Goal: Communication & Community: Answer question/provide support

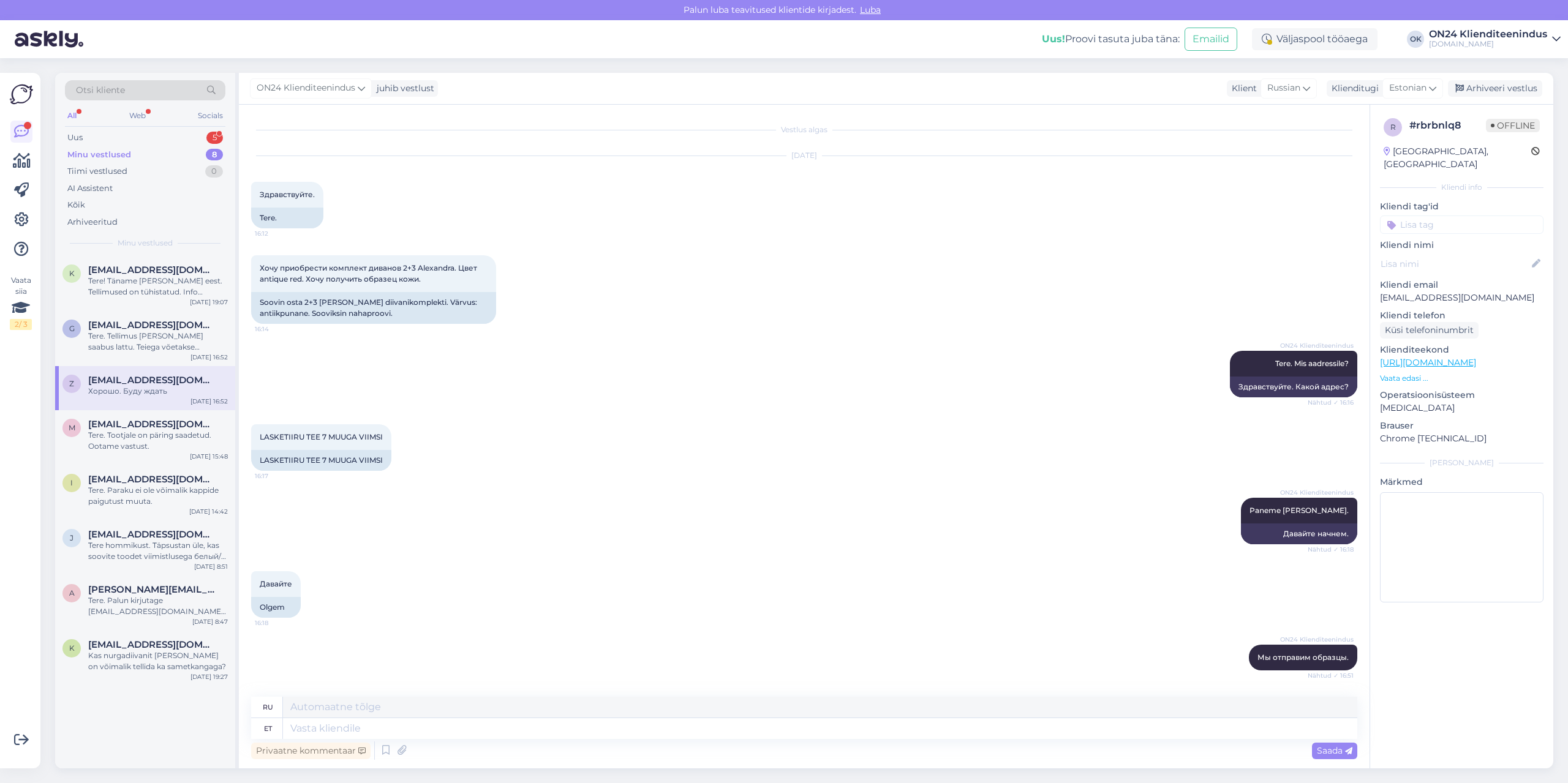
scroll to position [72, 0]
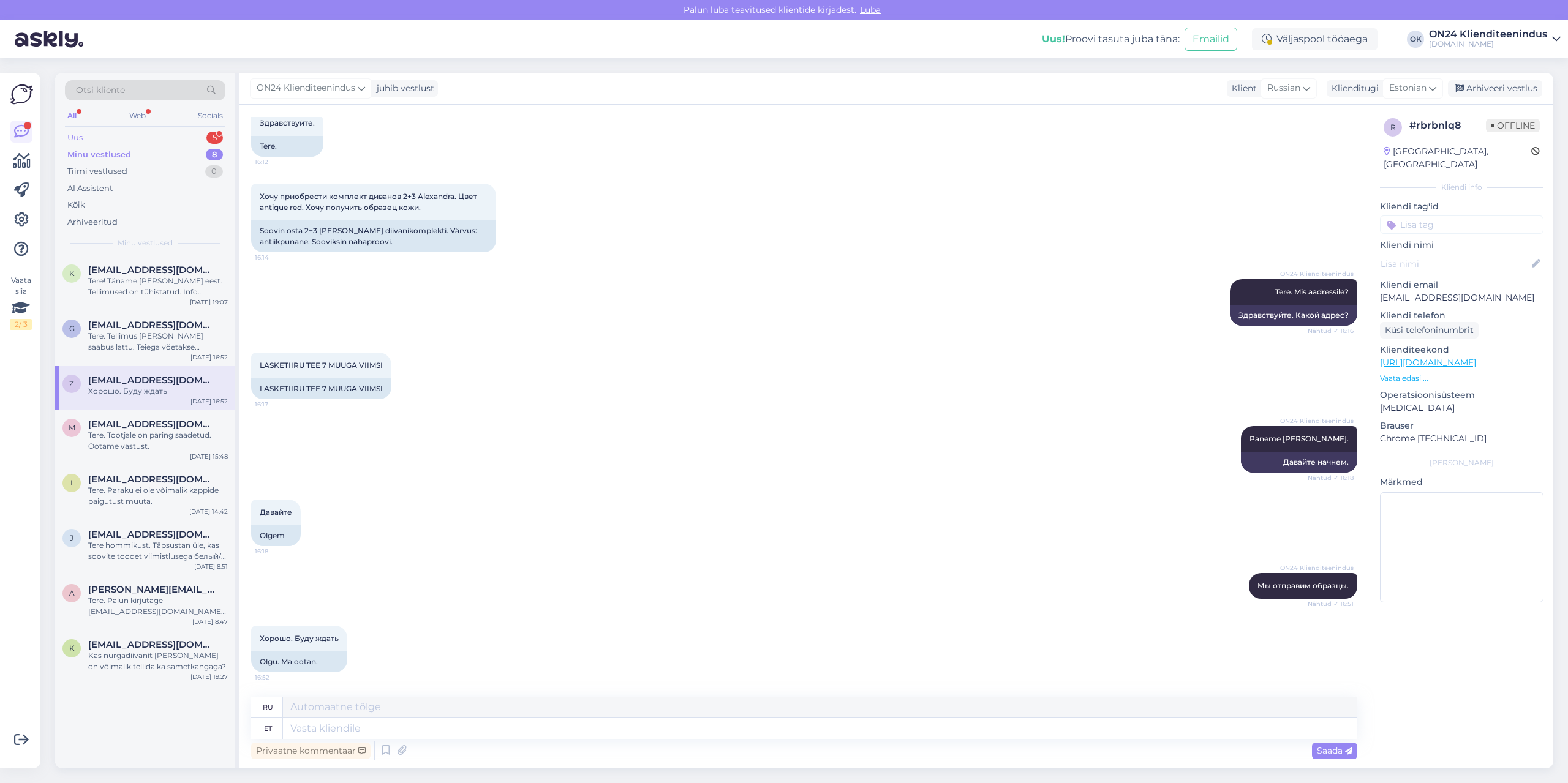
click at [83, 131] on div "Uus 5" at bounding box center [145, 138] width 161 height 18
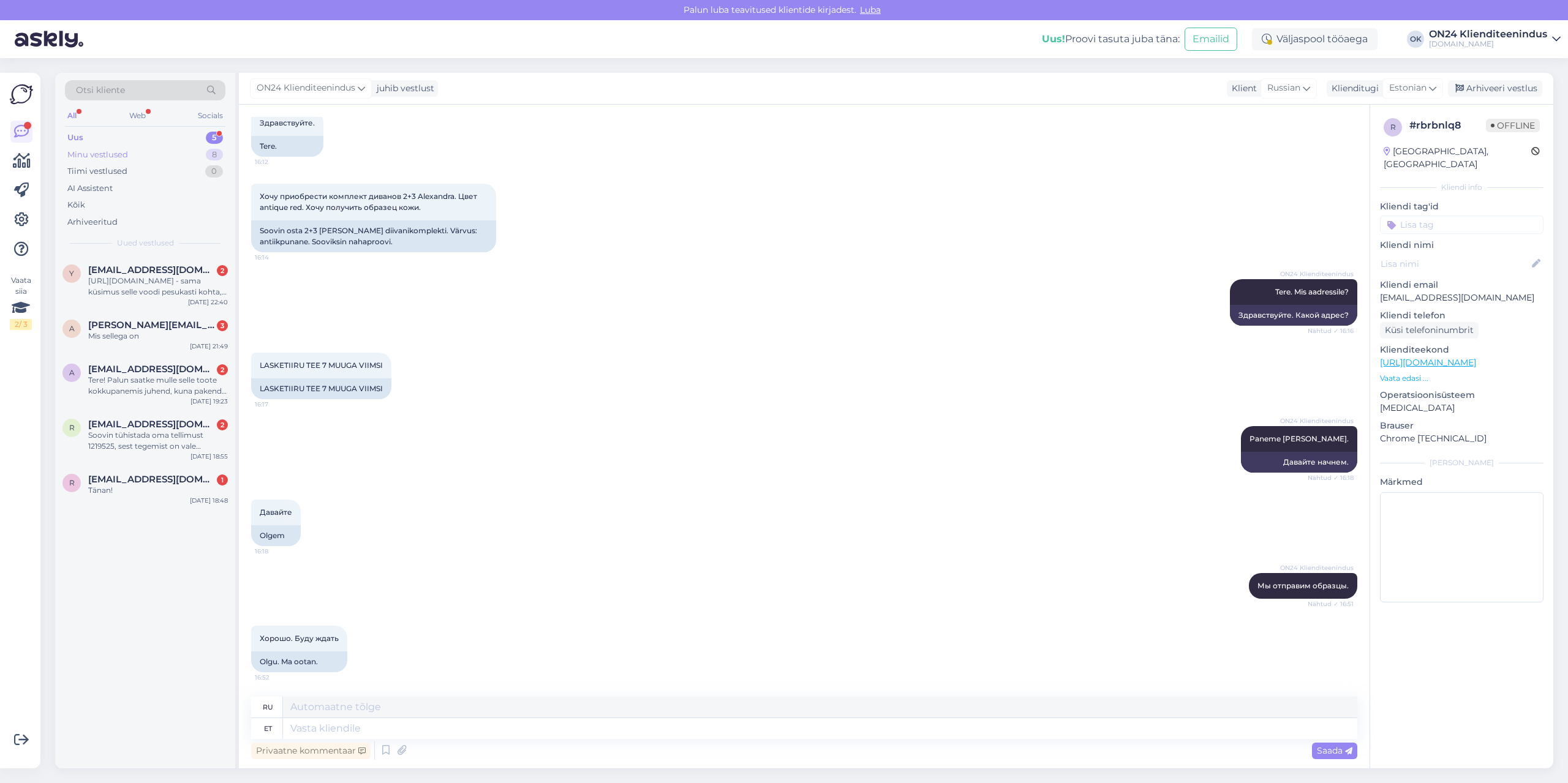
click at [87, 151] on div "Minu vestlused" at bounding box center [97, 155] width 61 height 12
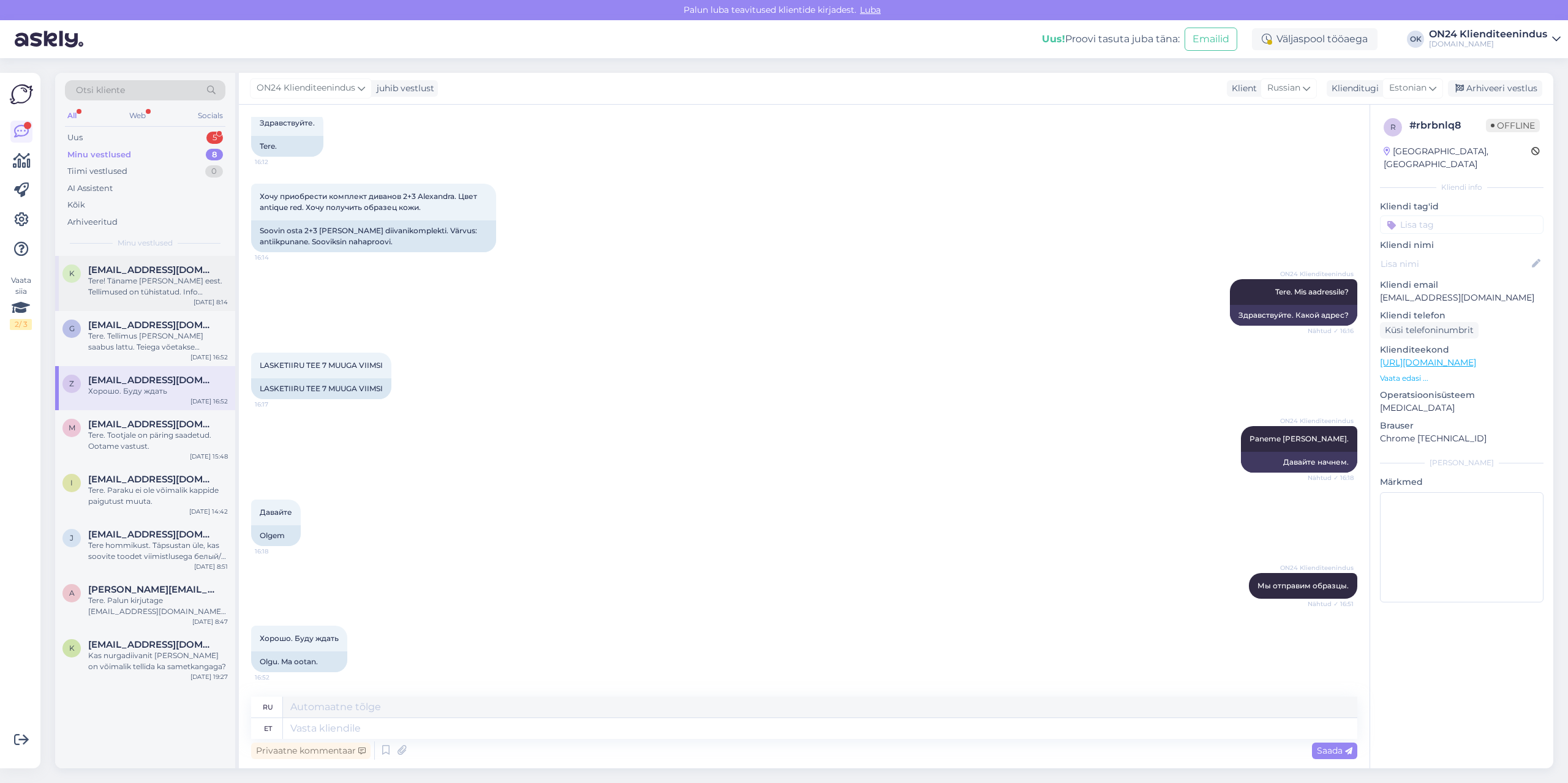
click at [158, 276] on div "Tere! Täname [PERSON_NAME] eest. Tellimused on tühistatud. Info edastatud meie …" at bounding box center [158, 286] width 139 height 22
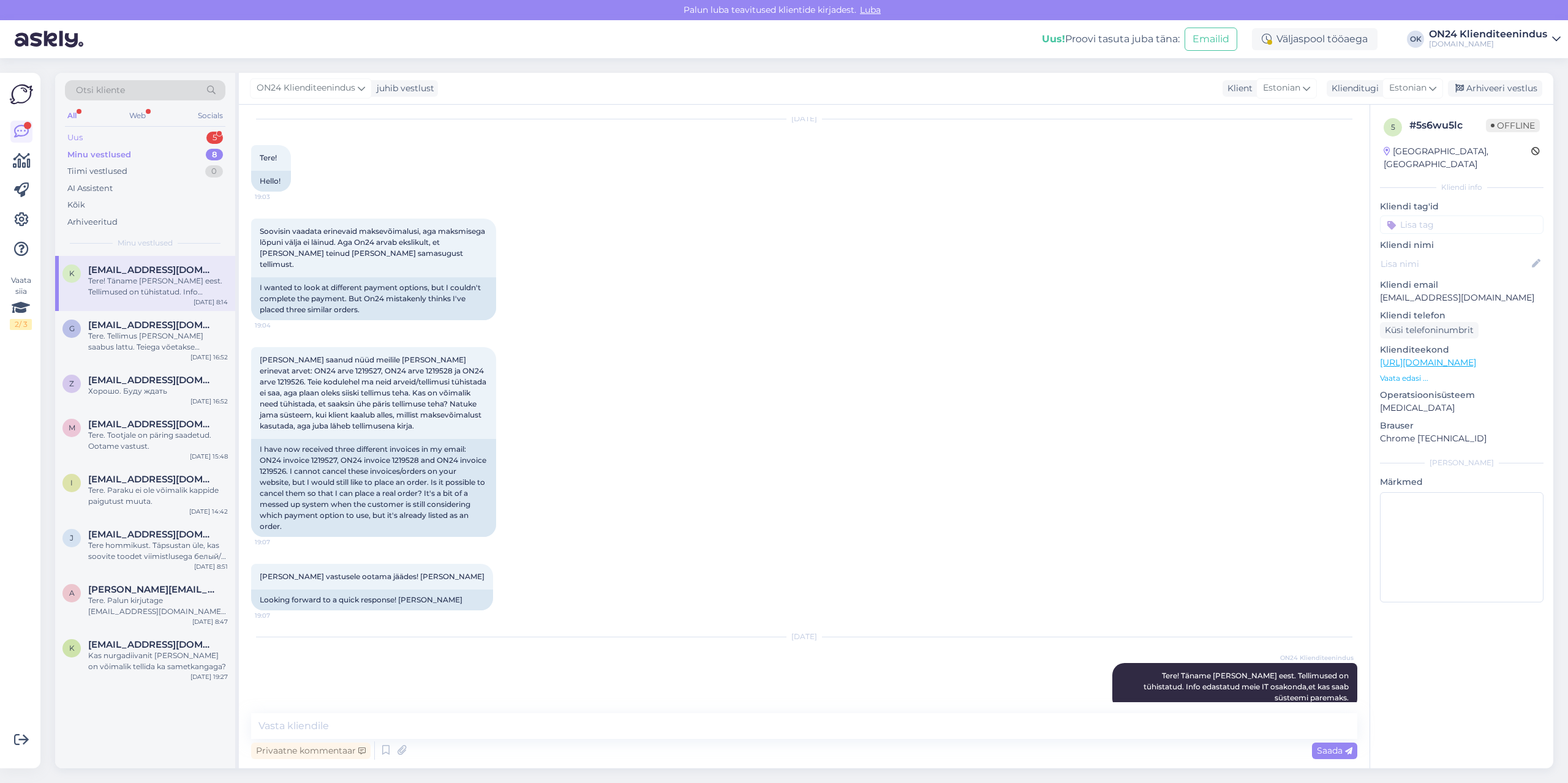
click at [110, 133] on div "Uus 5" at bounding box center [145, 138] width 161 height 18
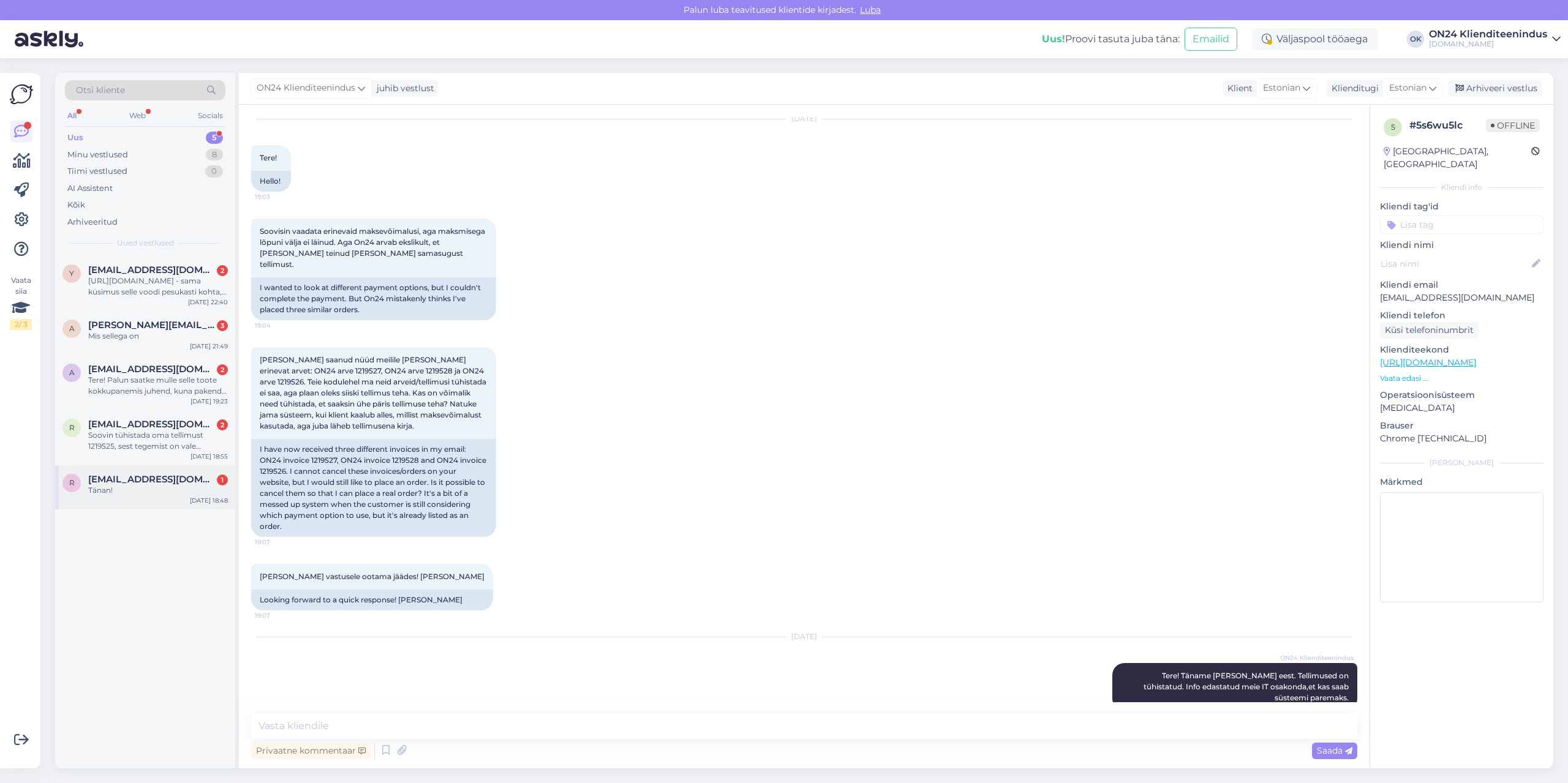
click at [164, 501] on div "r [EMAIL_ADDRESS][DOMAIN_NAME] 1 Tänan! [DATE] 18:48" at bounding box center [145, 487] width 180 height 44
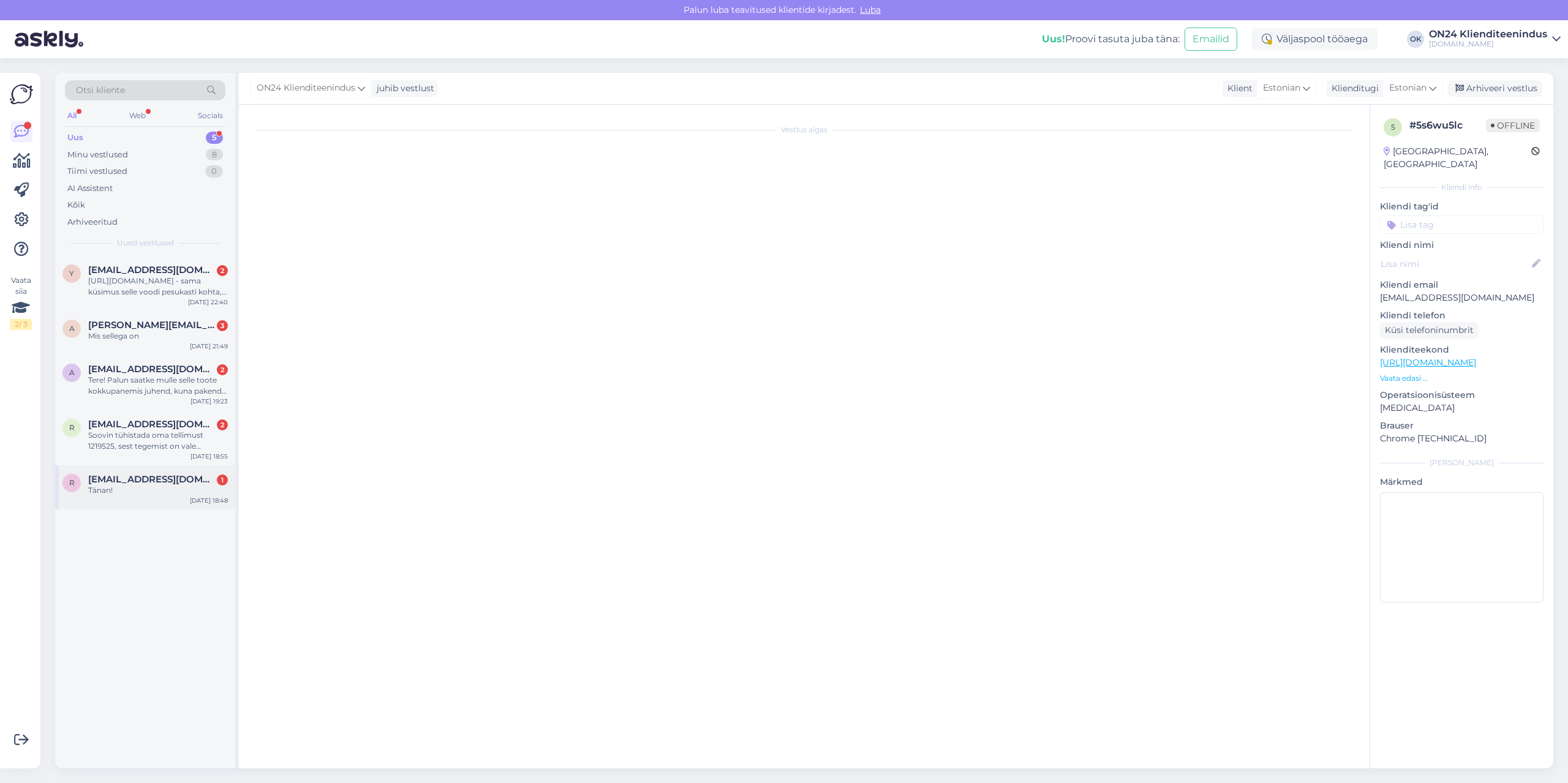
scroll to position [58, 0]
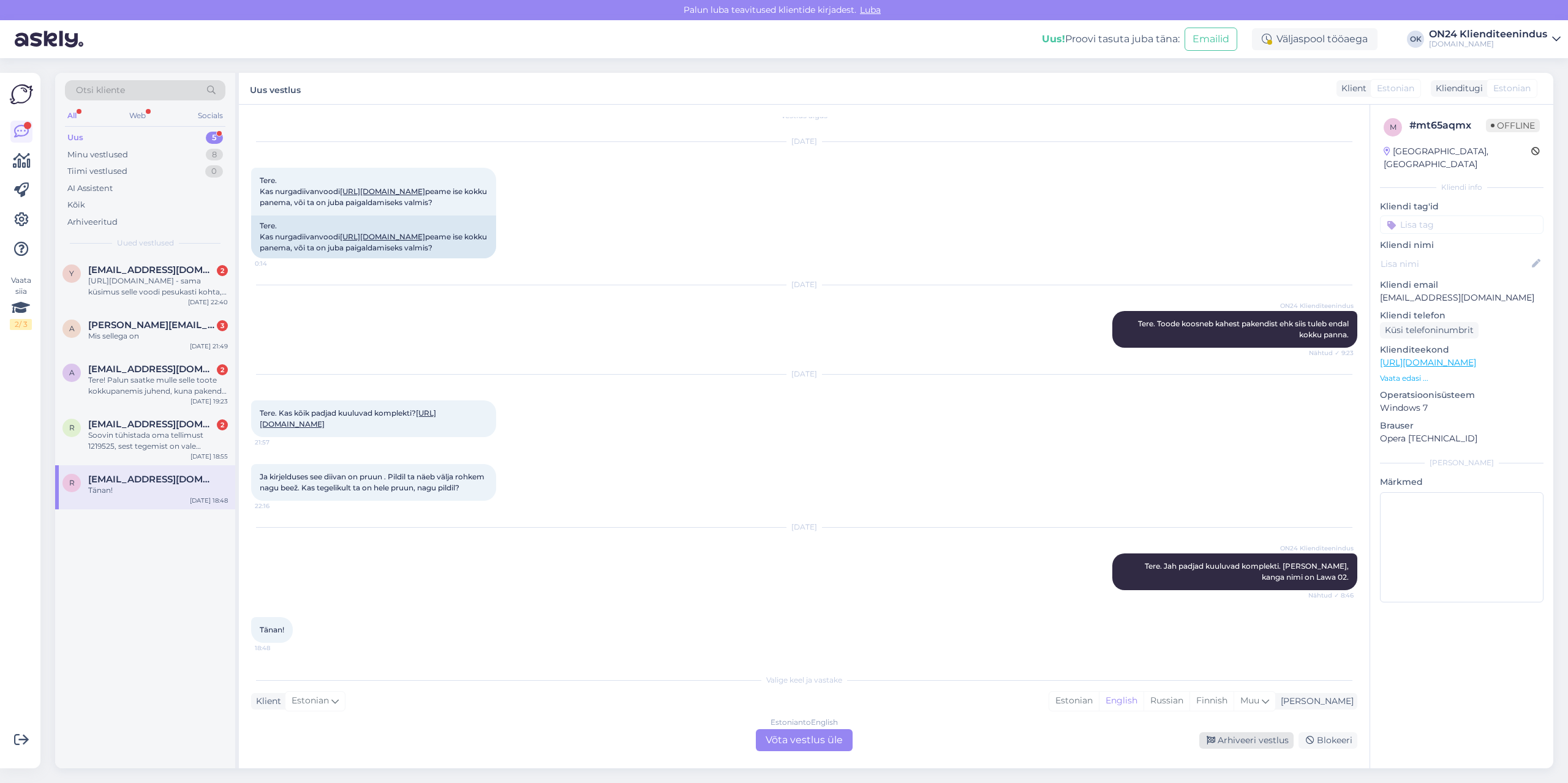
click at [1233, 744] on div "Arhiveeri vestlus" at bounding box center [1246, 740] width 94 height 17
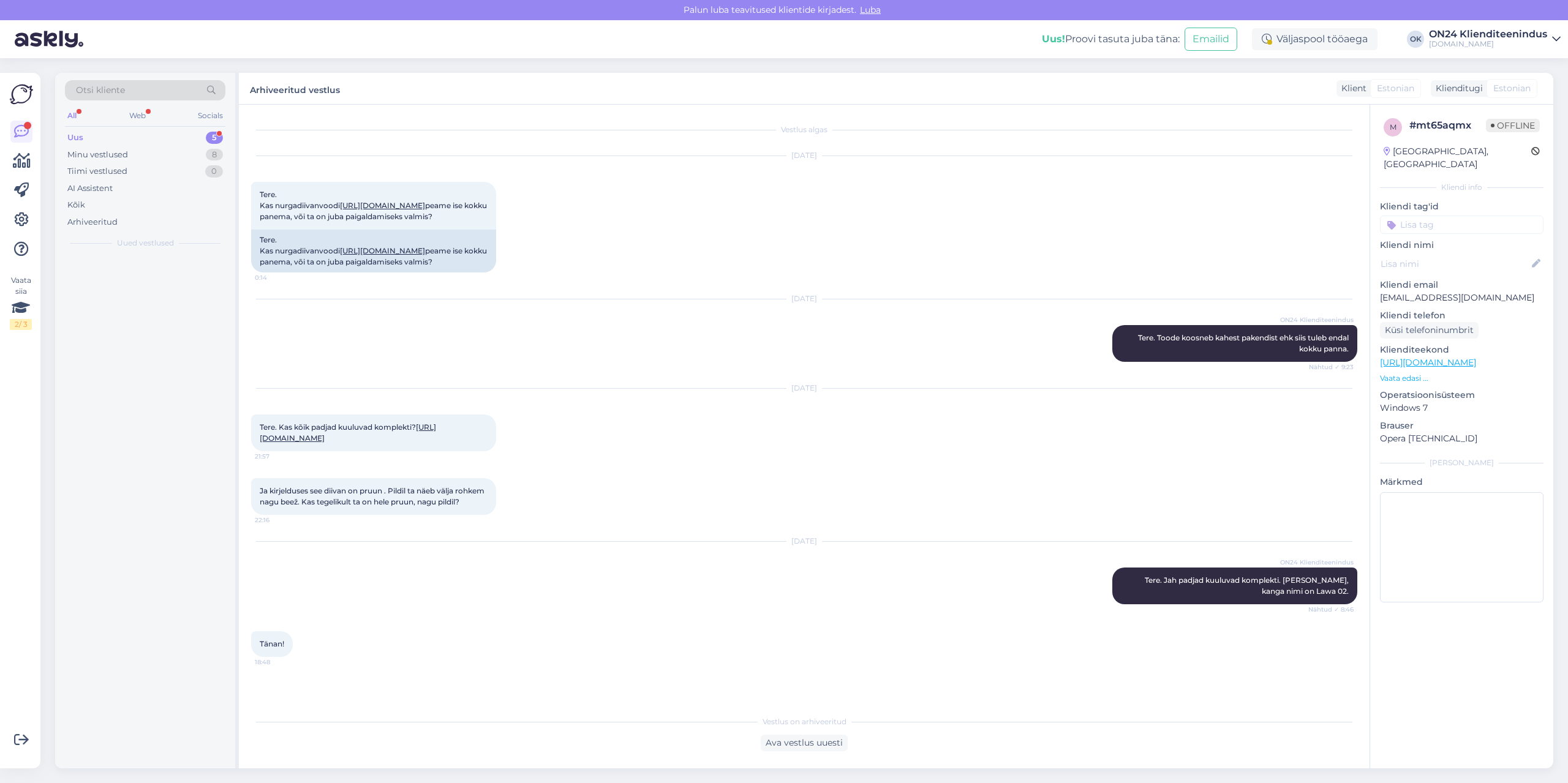
scroll to position [17, 0]
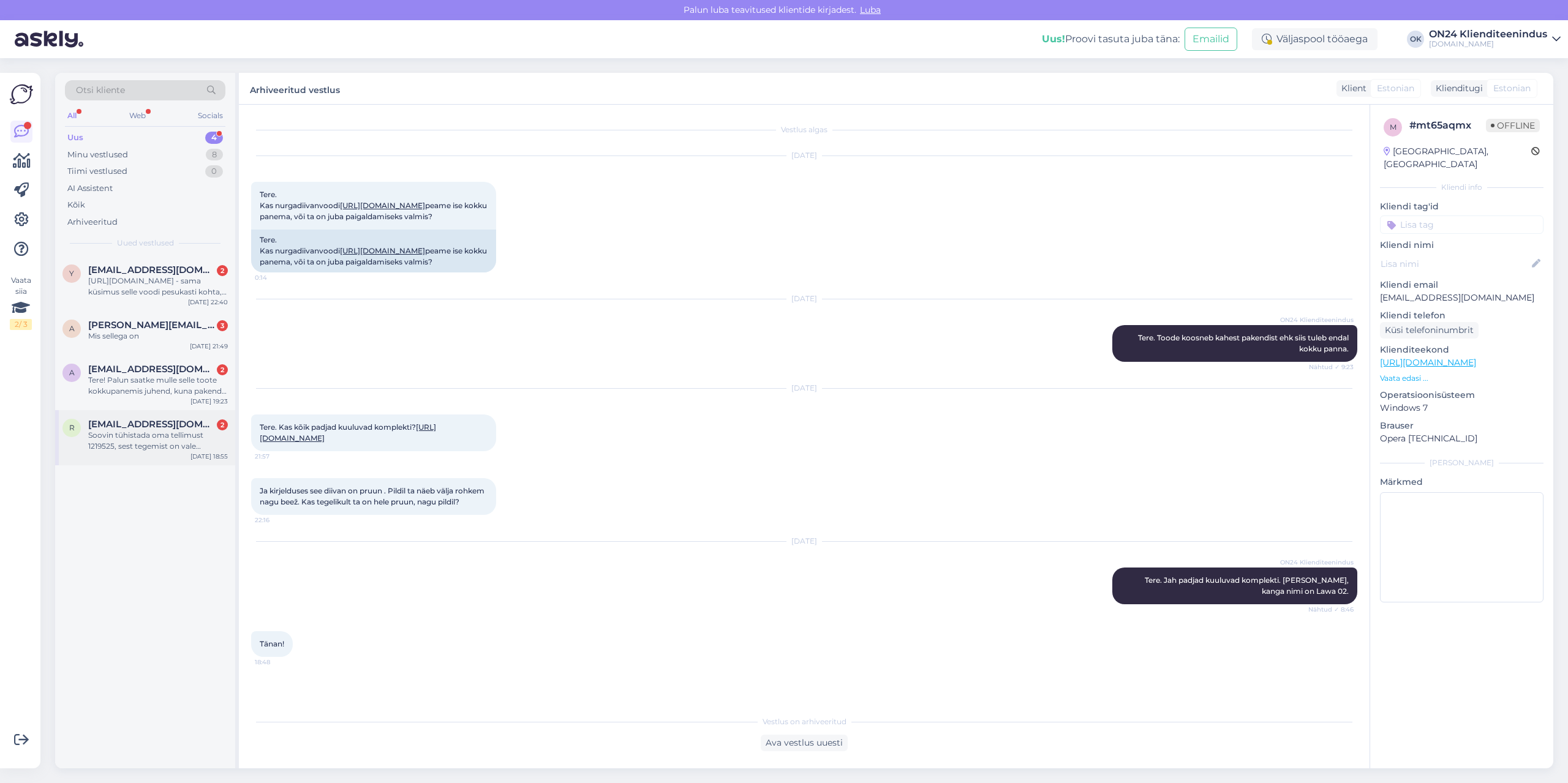
click at [131, 425] on span "[EMAIL_ADDRESS][DOMAIN_NAME]" at bounding box center [151, 424] width 127 height 11
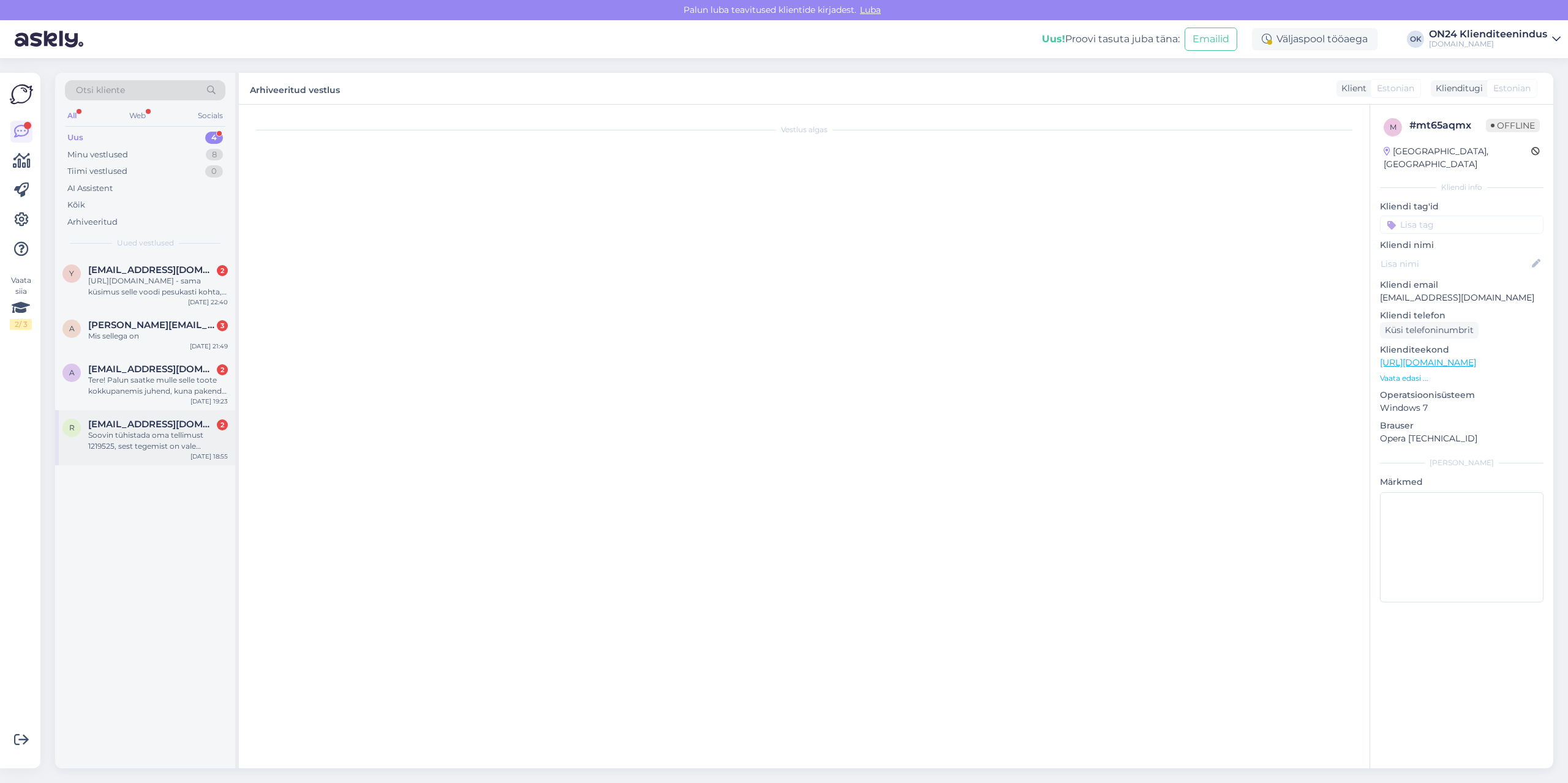
scroll to position [0, 0]
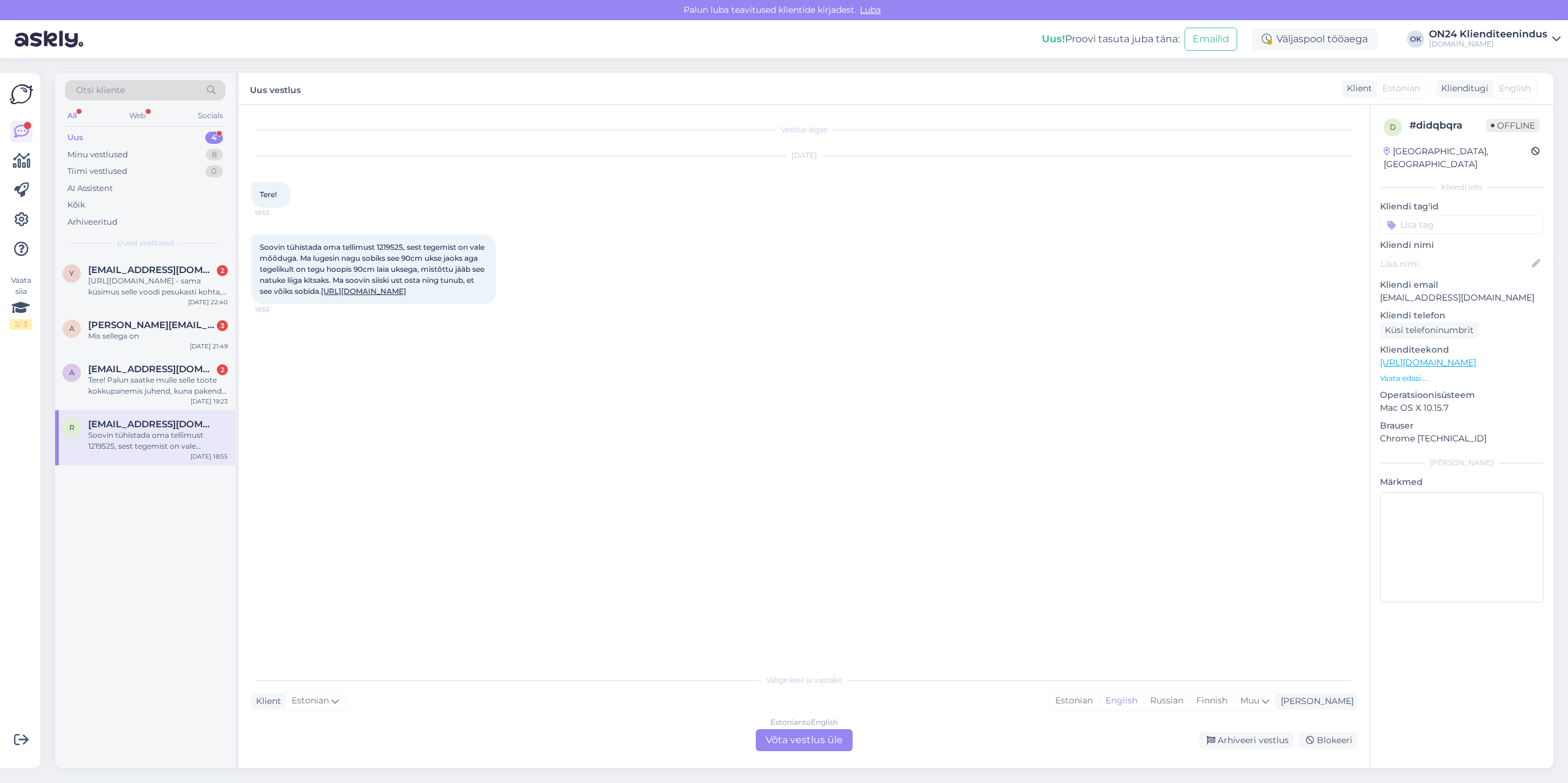
click at [389, 247] on span "Soovin tühistada oma tellimust 1219525, sest tegemist on vale mõõduga. Ma luges…" at bounding box center [373, 269] width 227 height 53
copy span "1219525"
click at [1098, 705] on div "Estonian" at bounding box center [1073, 701] width 49 height 18
click at [825, 734] on div "Estonian to Estonian Võta vestlus üle" at bounding box center [804, 740] width 97 height 22
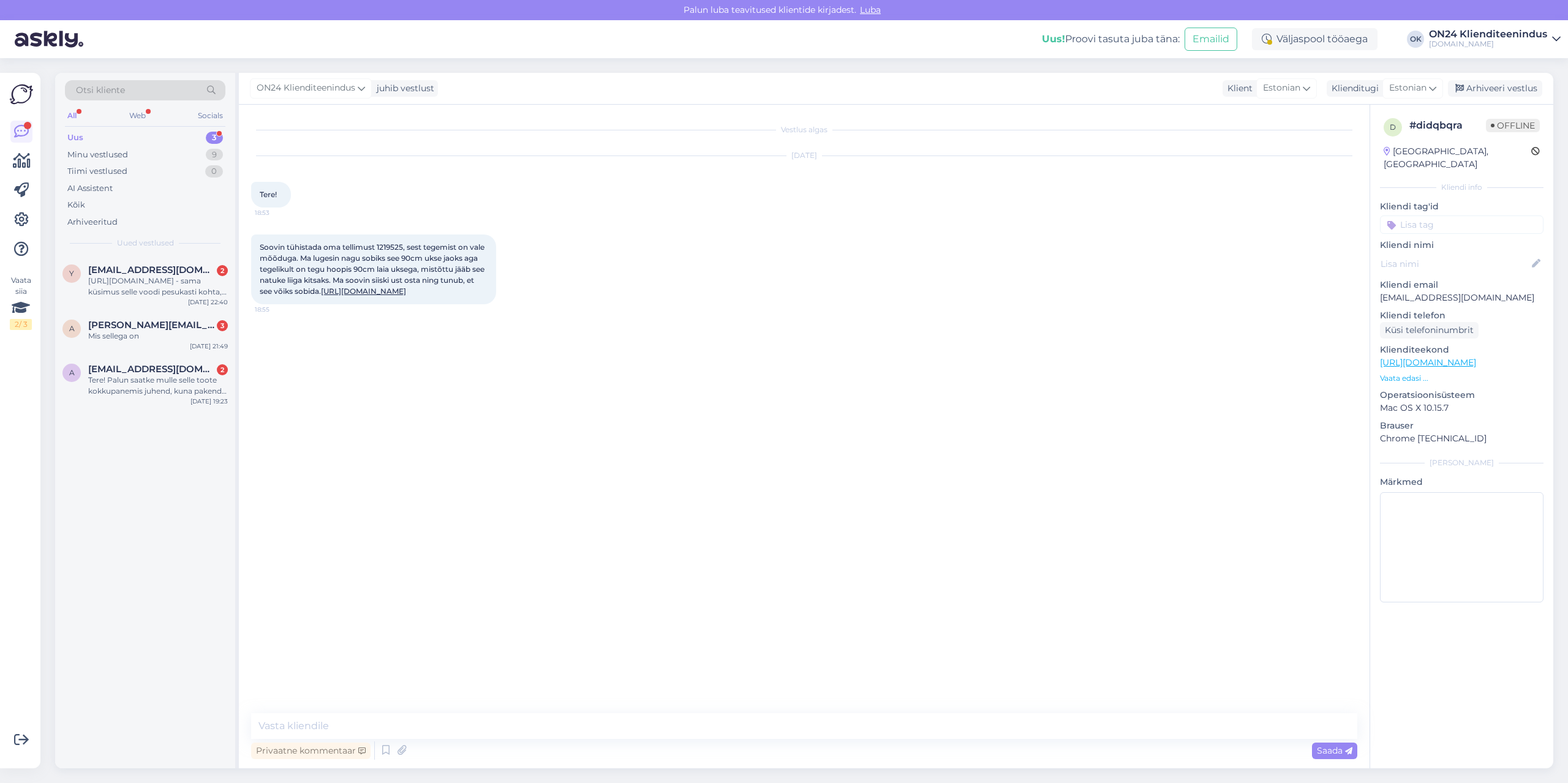
click at [406, 289] on link "[URL][DOMAIN_NAME]" at bounding box center [364, 291] width 85 height 9
click at [391, 719] on textarea at bounding box center [804, 726] width 1106 height 26
type textarea "Tere. Kui soovite [PERSON_NAME] muudatuse tellimuses."
type textarea "Või soovite tagasimakset?"
click at [127, 384] on div "Tere! Palun saatke mulle selle toote kokkupanemis juhend, kuna pakendis see puu…" at bounding box center [158, 385] width 139 height 22
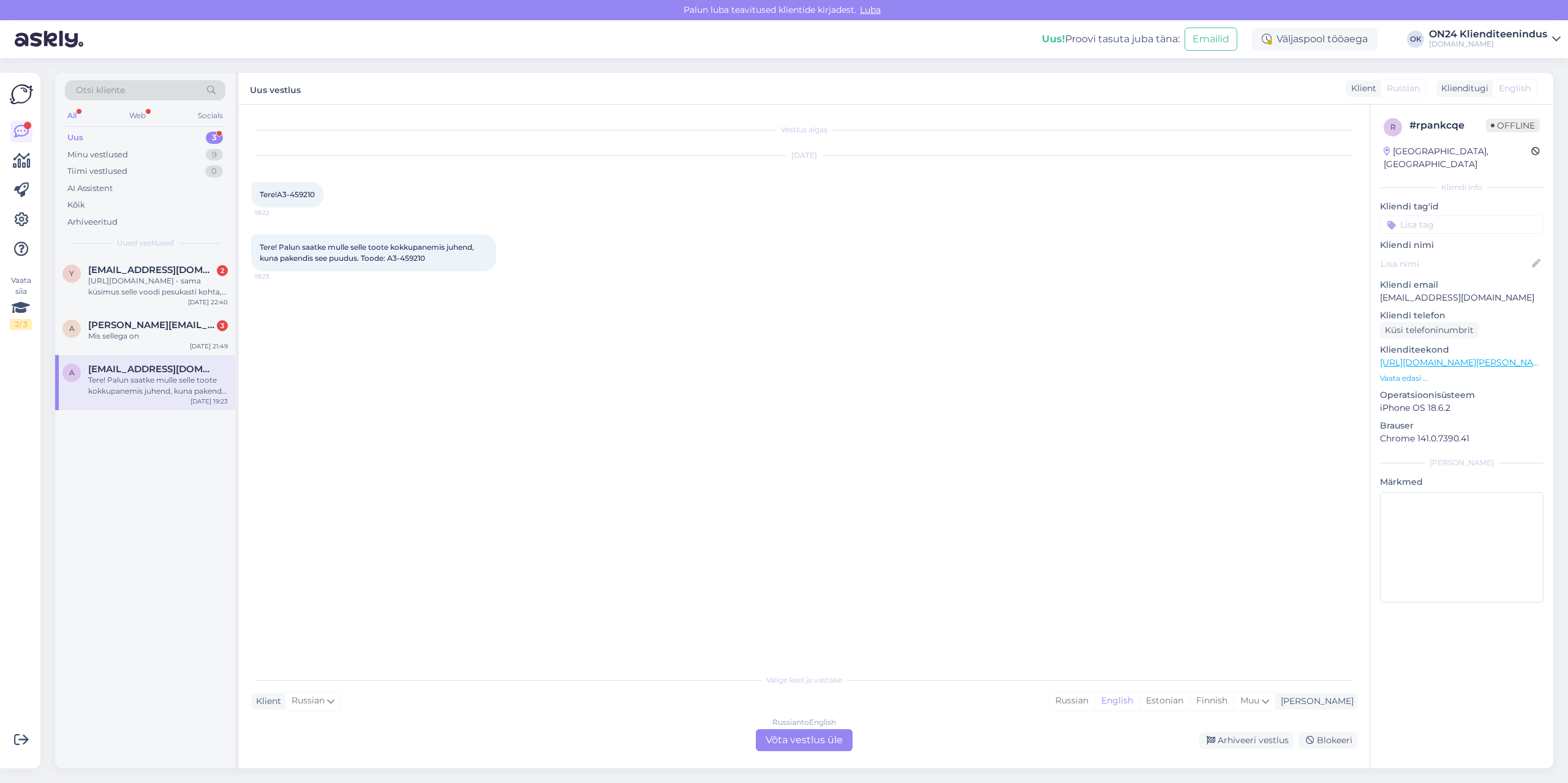
click at [416, 257] on span "Tere! Palun saatke mulle selle toote kokkupanemis juhend, kuna pakendis see puu…" at bounding box center [368, 253] width 216 height 21
copy div "459210 19:23"
click at [183, 338] on div "Mis sellega on" at bounding box center [158, 336] width 139 height 11
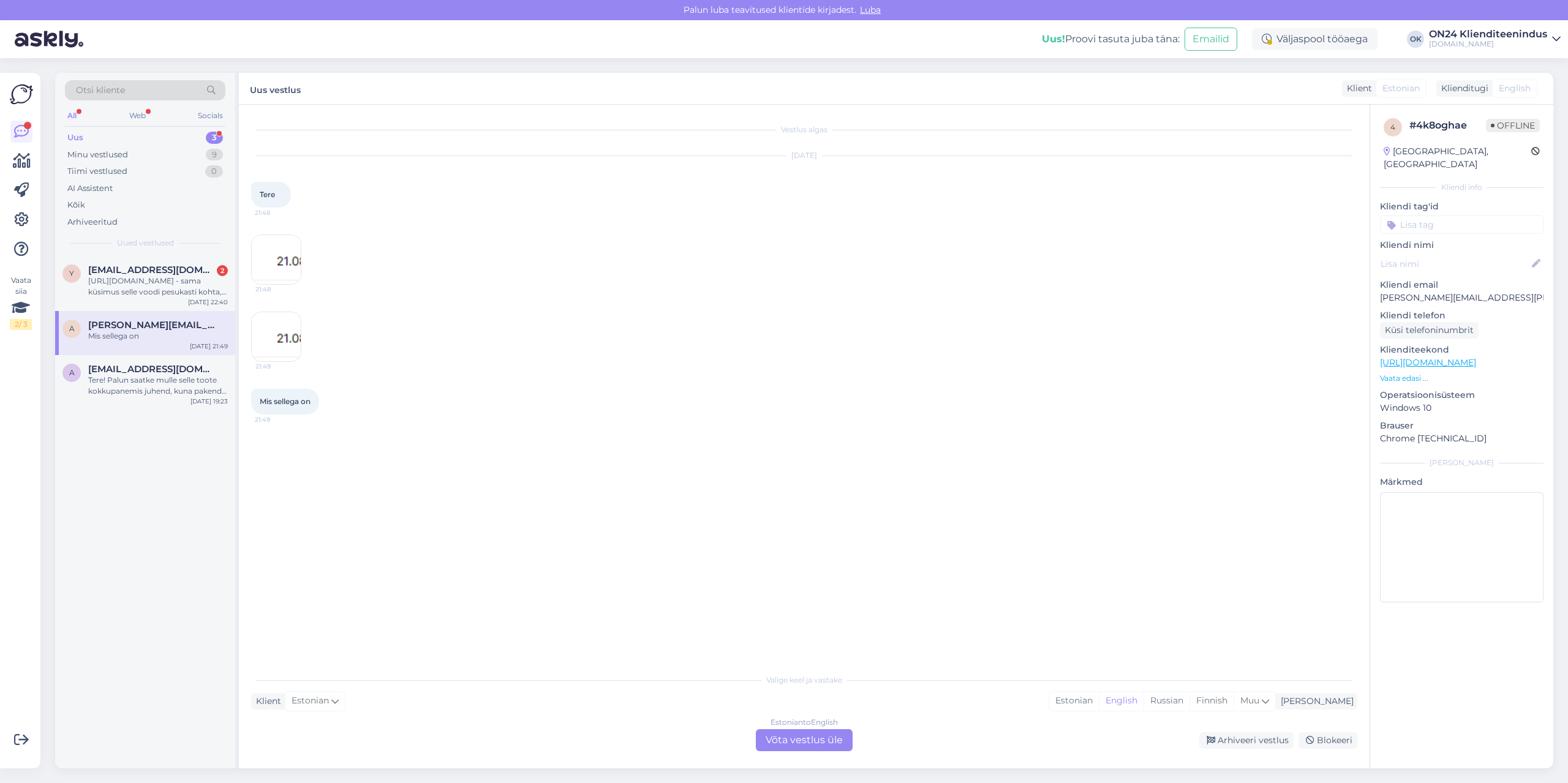
click at [274, 259] on img at bounding box center [276, 259] width 49 height 49
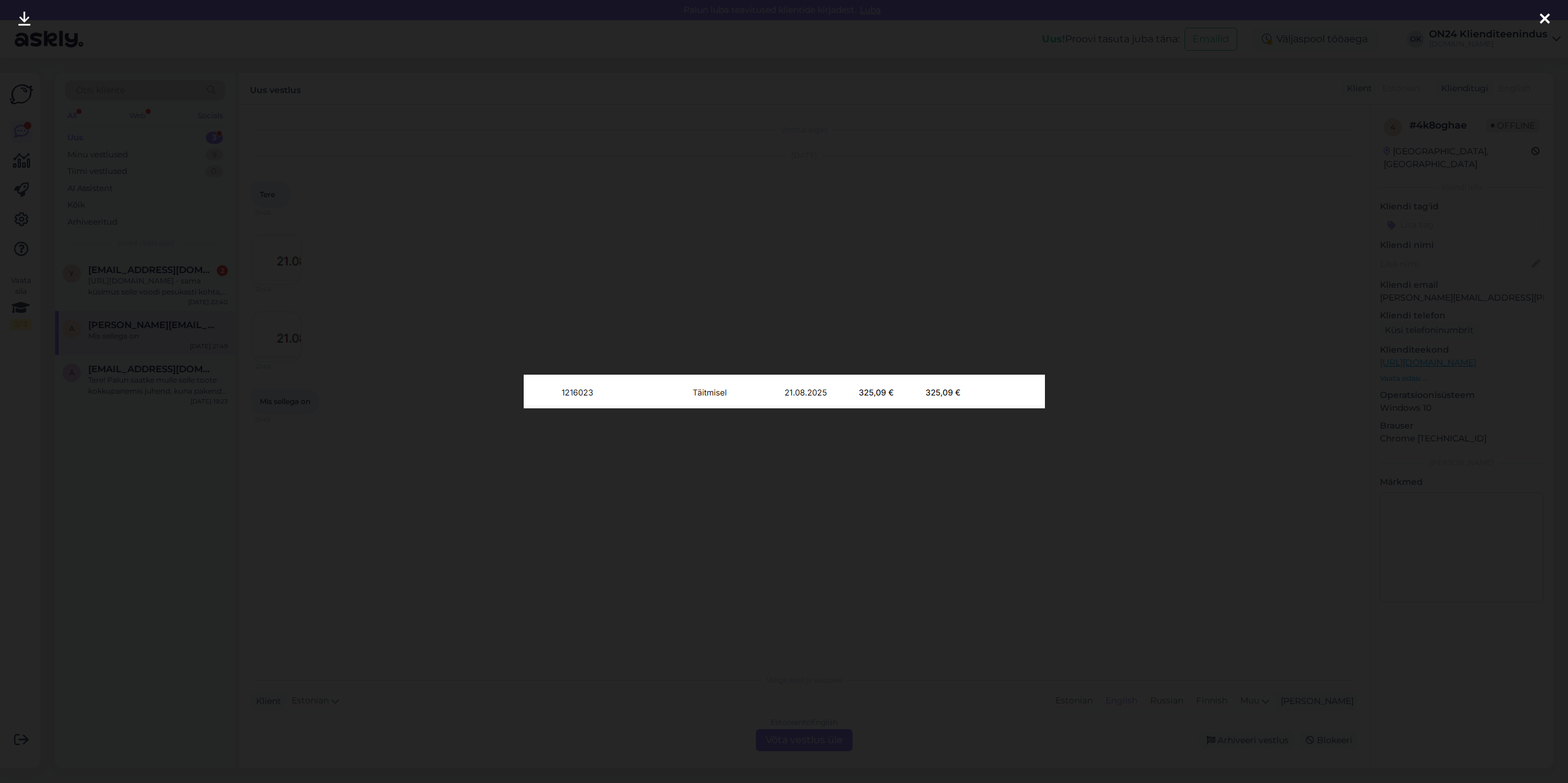
click at [497, 310] on div at bounding box center [784, 391] width 1568 height 783
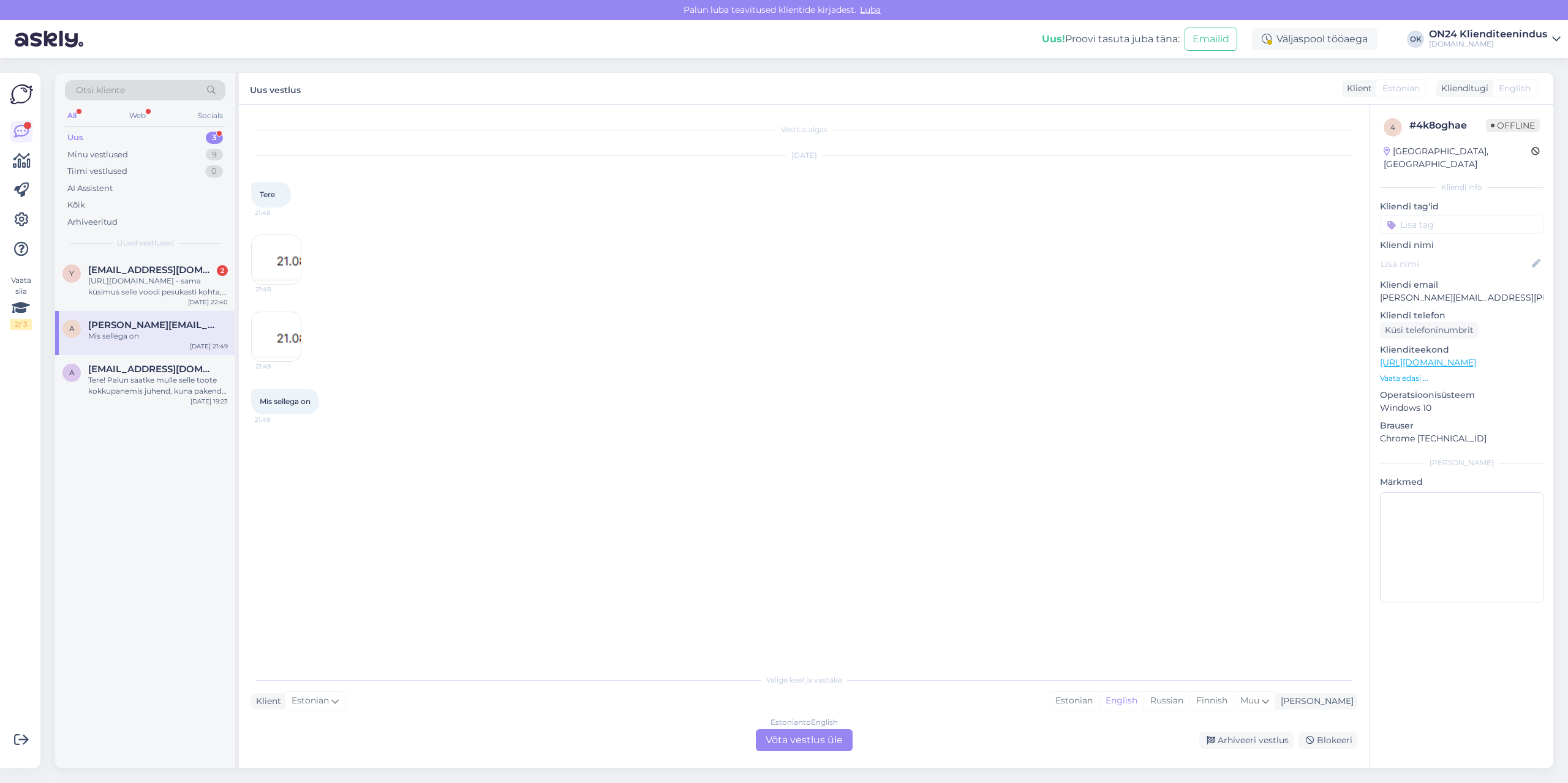
click at [277, 327] on img at bounding box center [276, 336] width 49 height 49
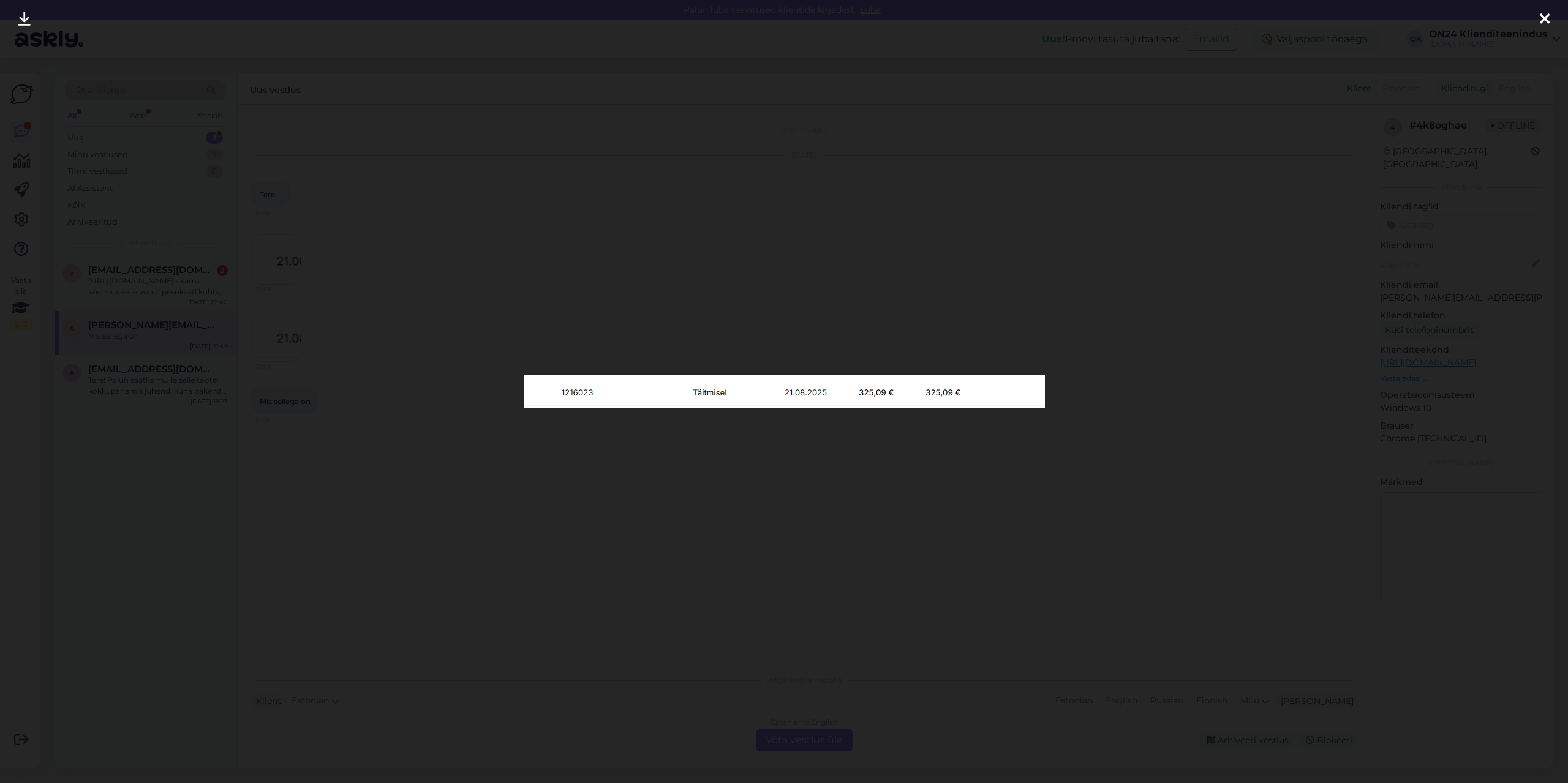
click at [425, 318] on div at bounding box center [784, 391] width 1568 height 783
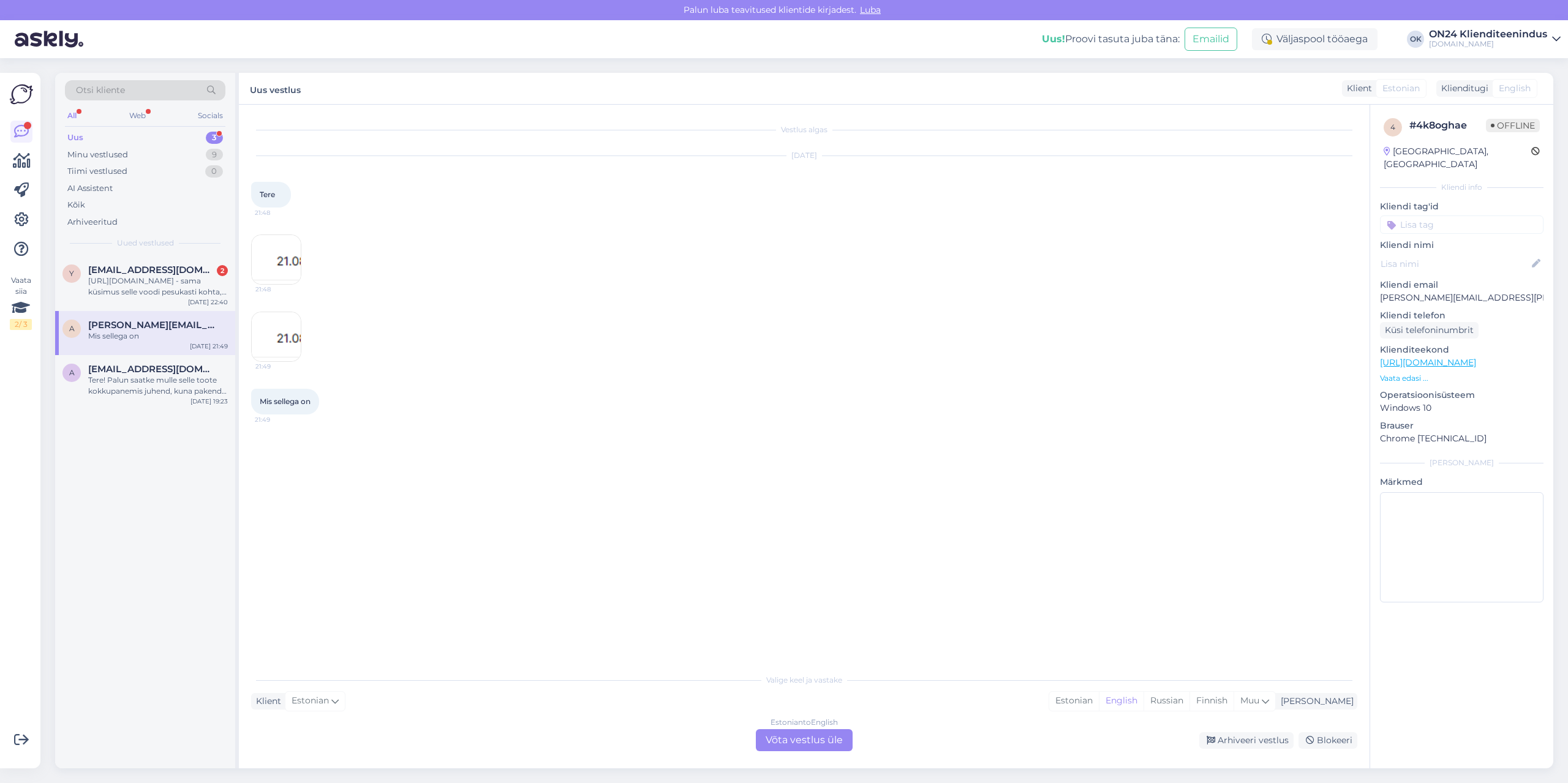
click at [292, 255] on img at bounding box center [276, 259] width 49 height 49
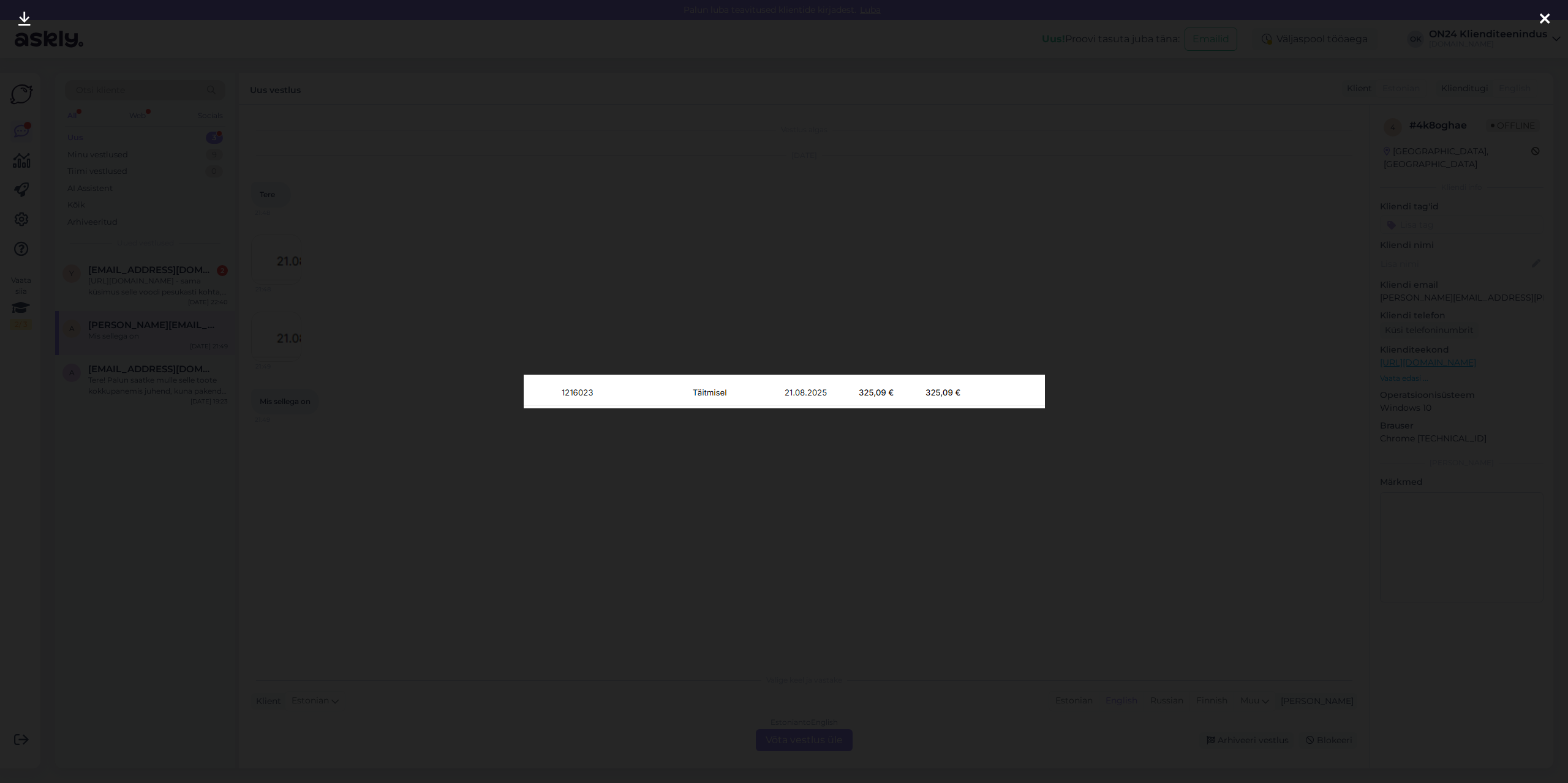
click at [373, 275] on div at bounding box center [784, 391] width 1568 height 783
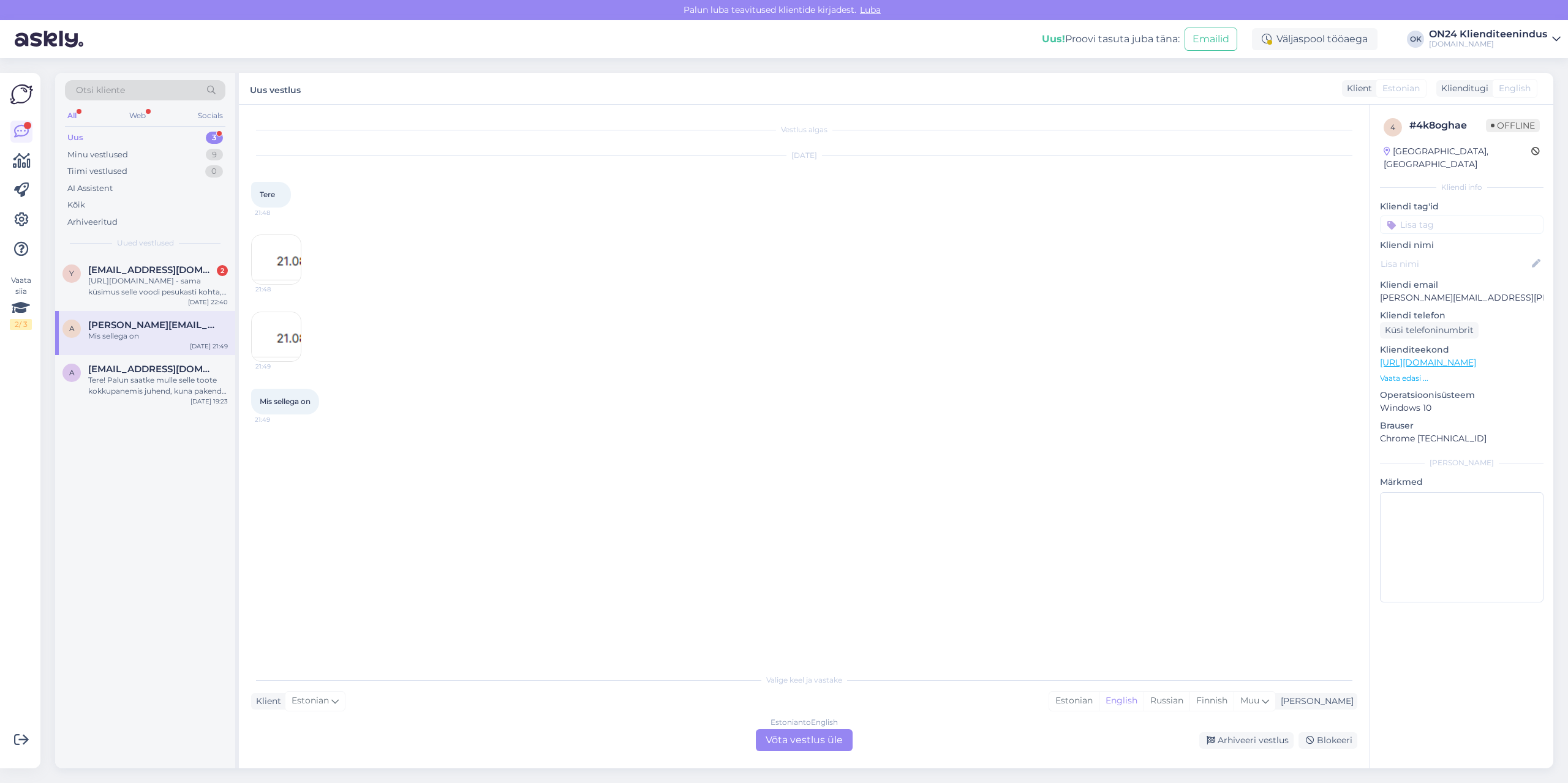
click at [287, 276] on img at bounding box center [276, 259] width 49 height 49
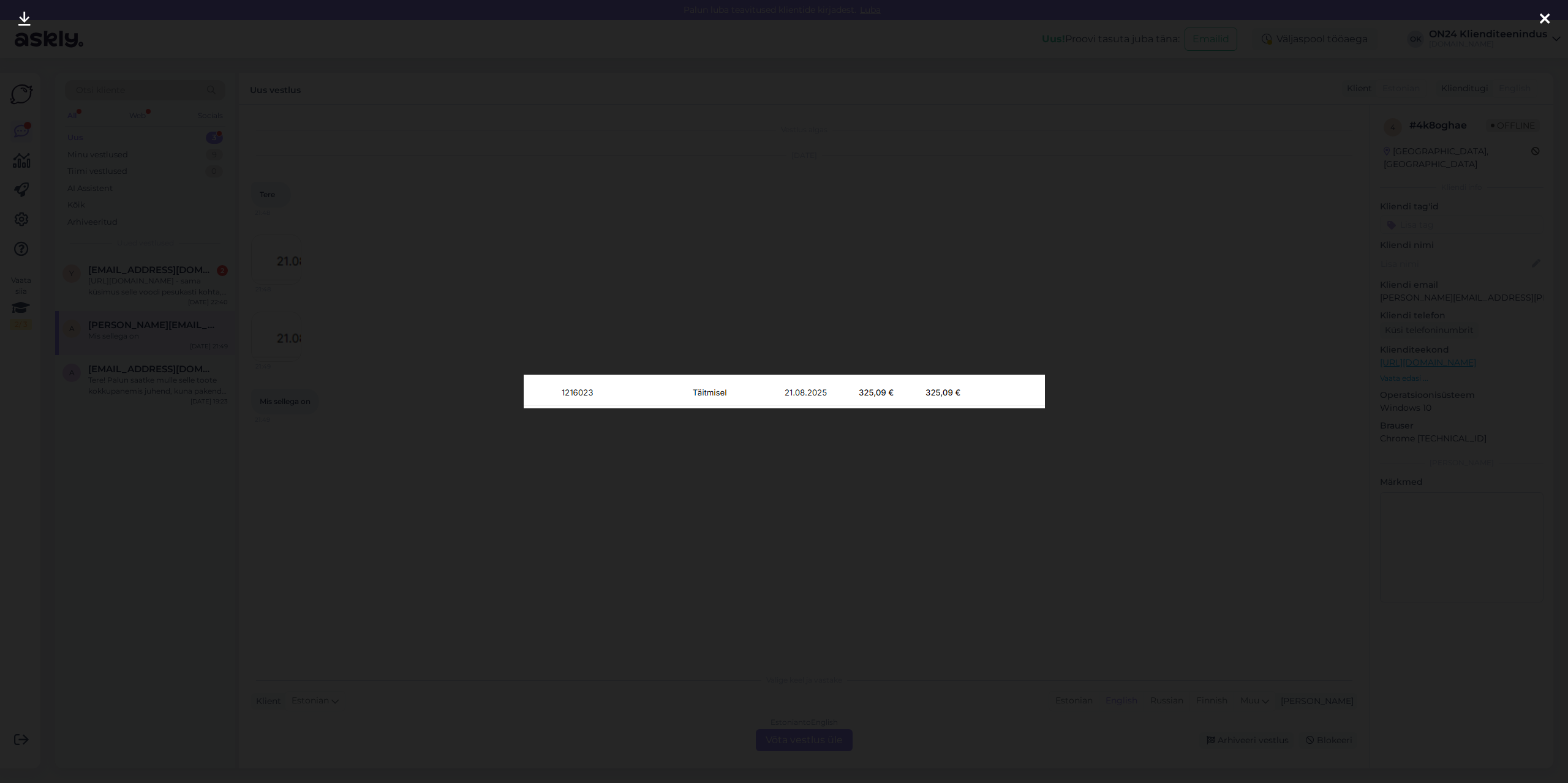
click at [432, 581] on div at bounding box center [784, 391] width 1568 height 783
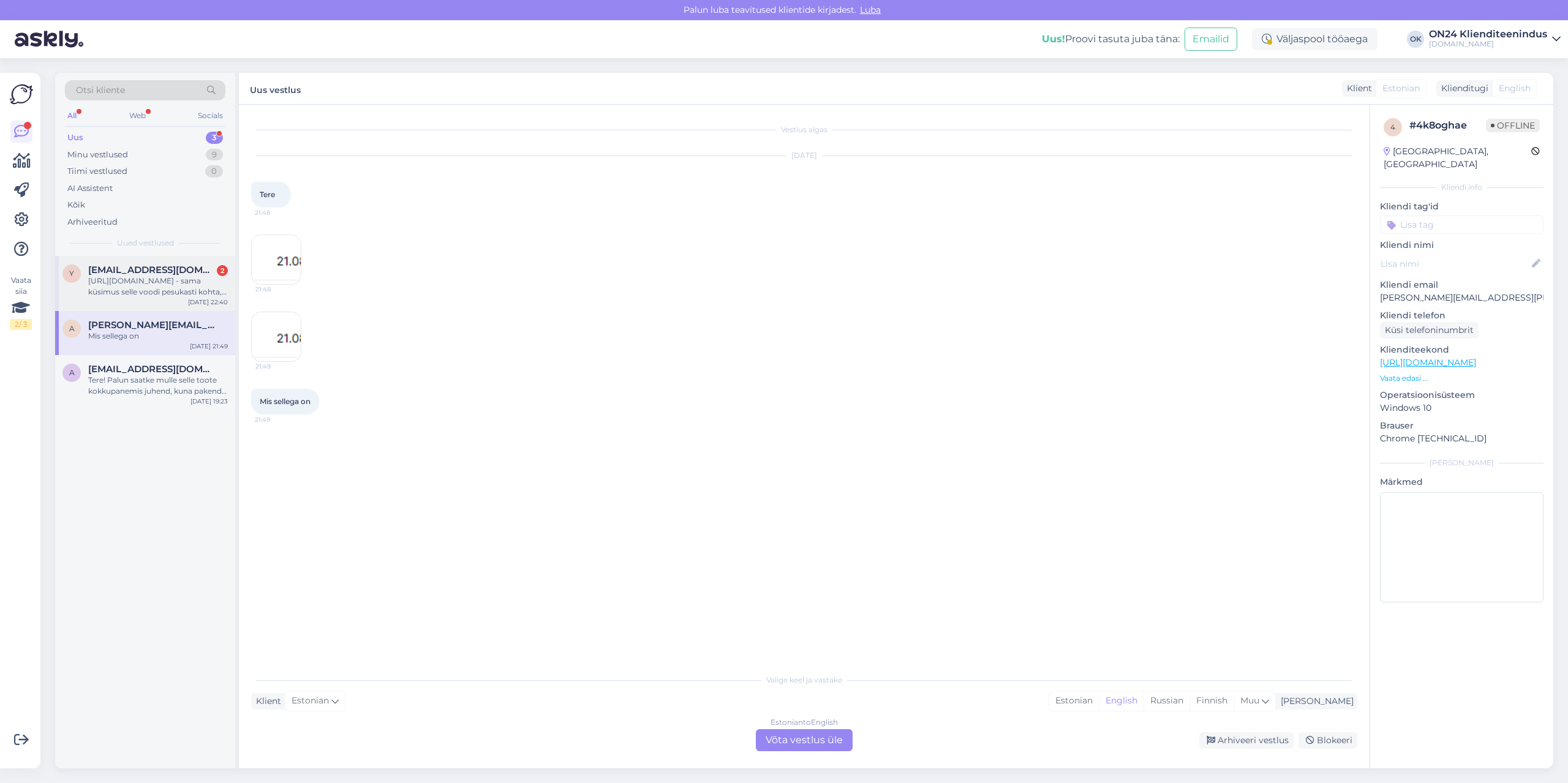
click at [110, 277] on div "[URL][DOMAIN_NAME] - sama küsimus selle voodi pesukasti kohta, mis on kandevõime" at bounding box center [158, 286] width 139 height 22
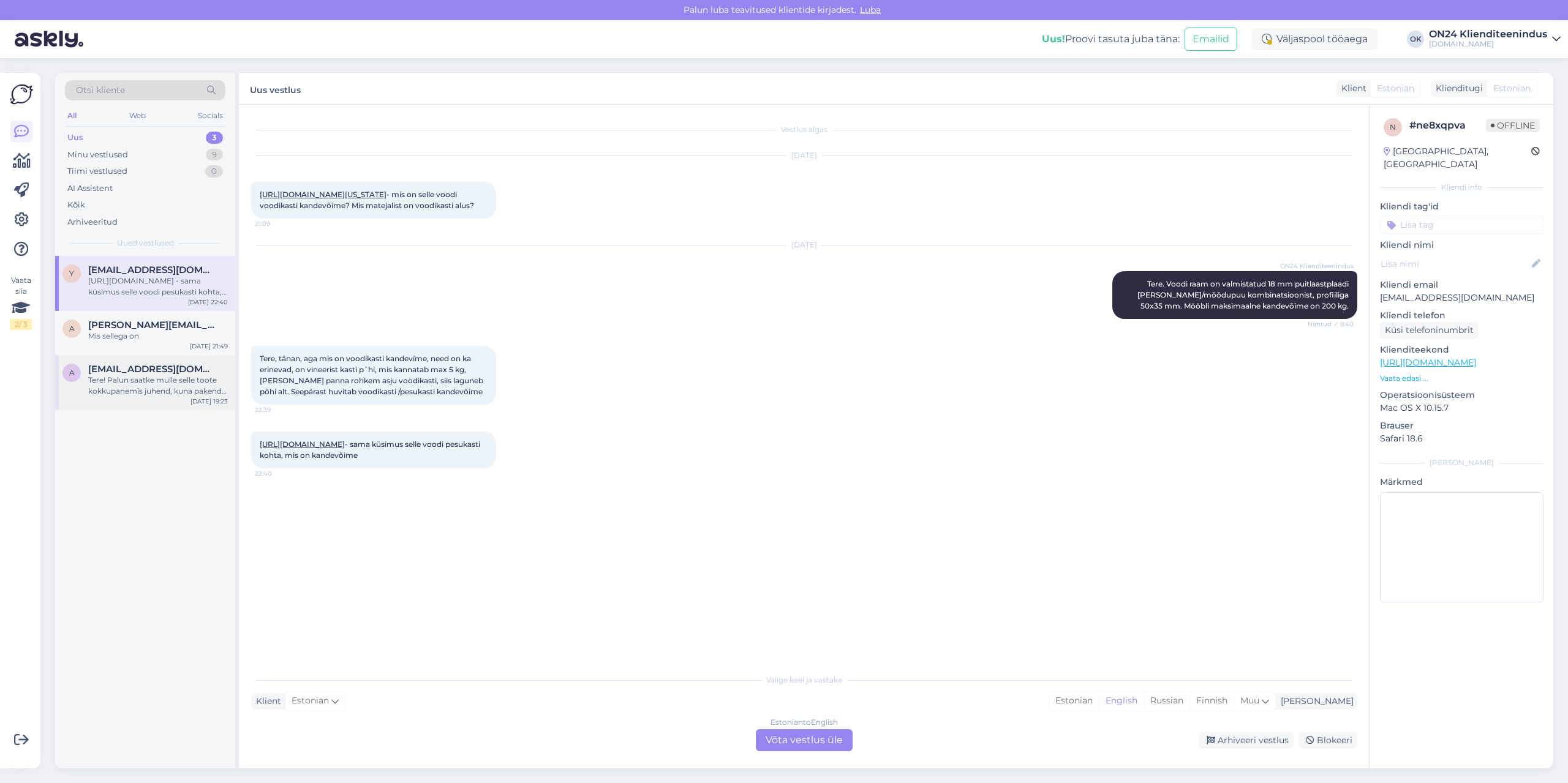
click at [147, 377] on div "Tere! Palun saatke mulle selle toote kokkupanemis juhend, kuna pakendis see puu…" at bounding box center [158, 385] width 139 height 22
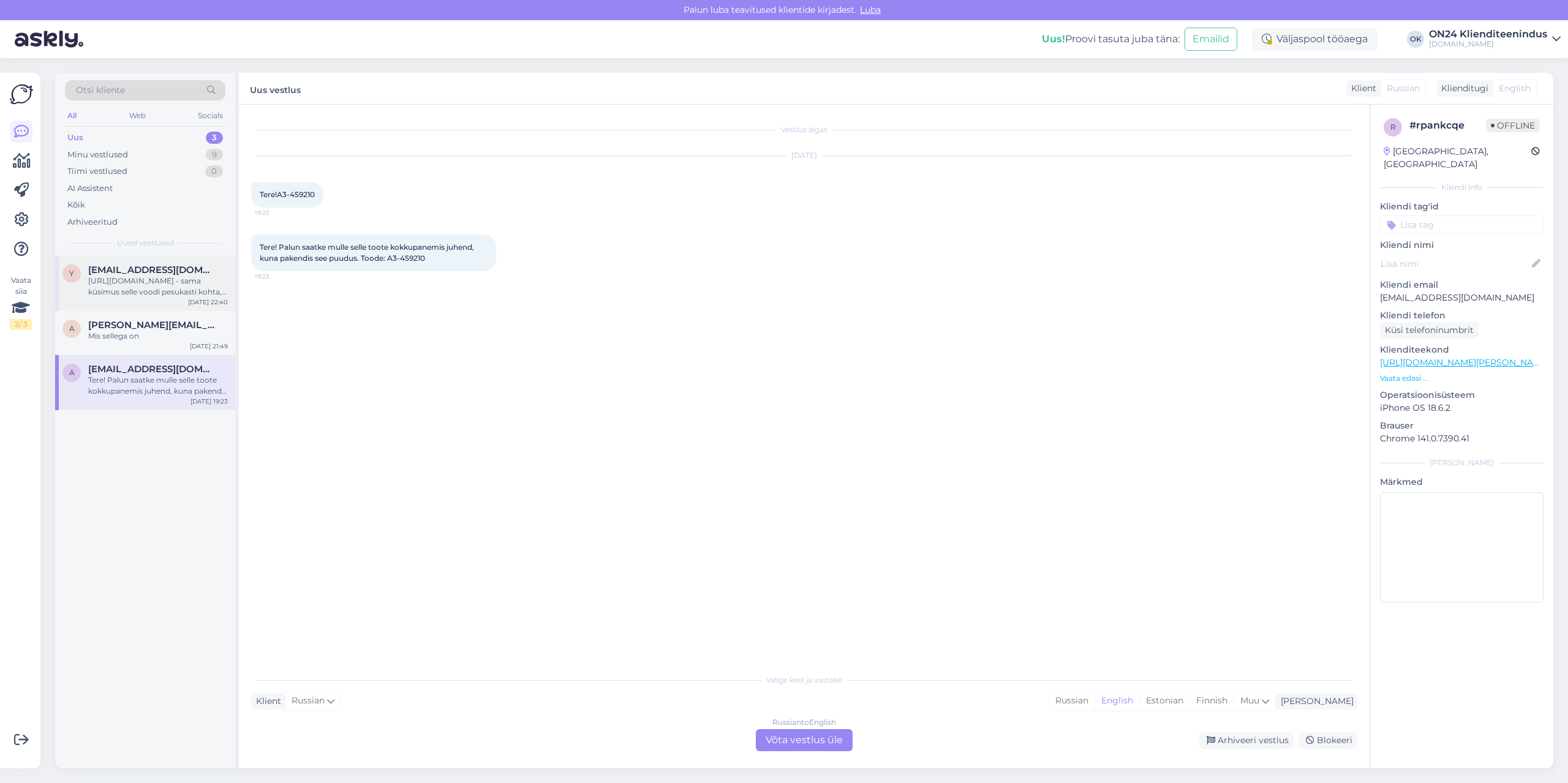
click at [158, 281] on div "[URL][DOMAIN_NAME] - sama küsimus selle voodi pesukasti kohta, mis on kandevõime" at bounding box center [158, 286] width 139 height 22
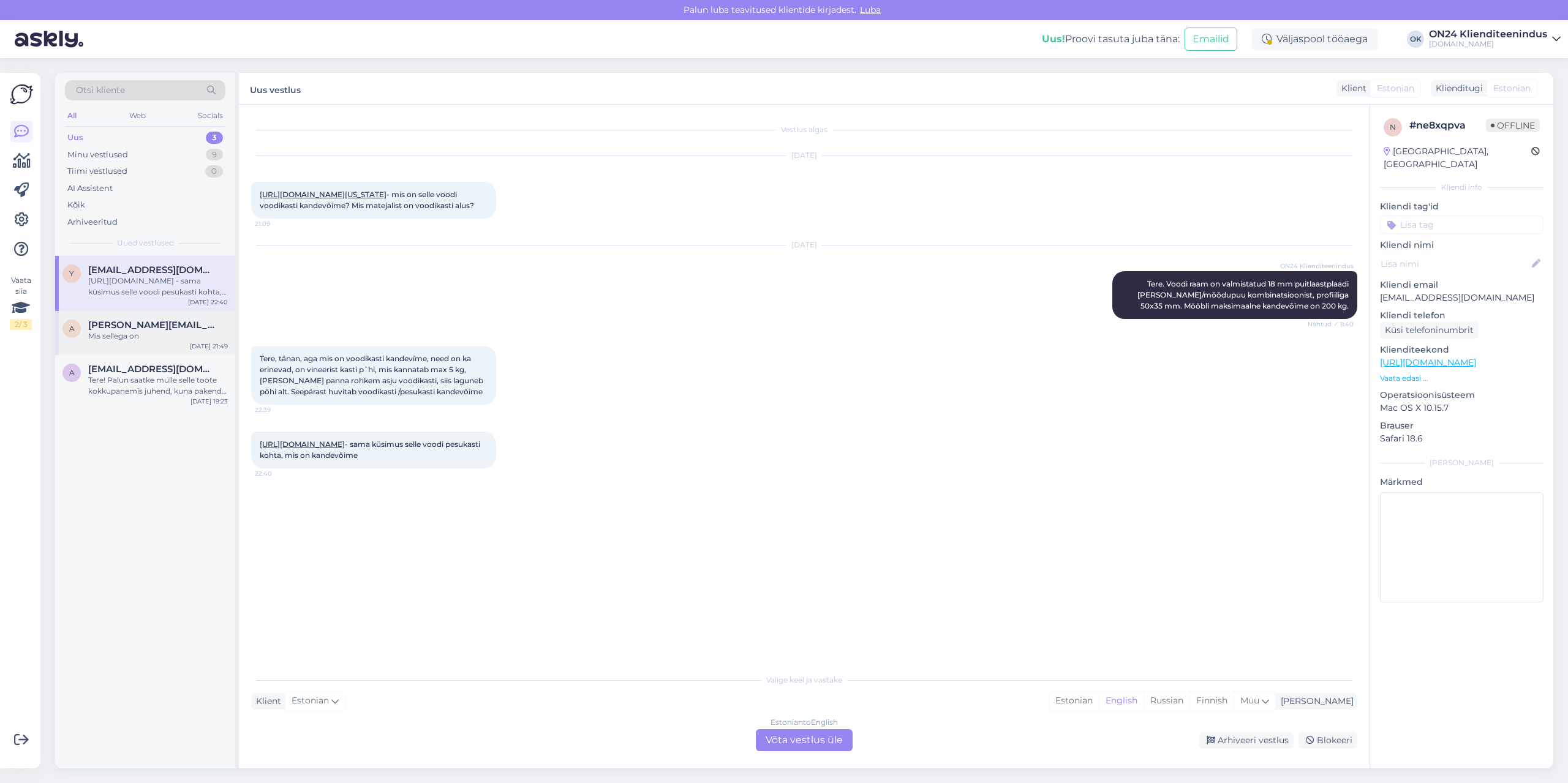
click at [156, 339] on div "Mis sellega on" at bounding box center [158, 336] width 139 height 11
